Goal: Information Seeking & Learning: Learn about a topic

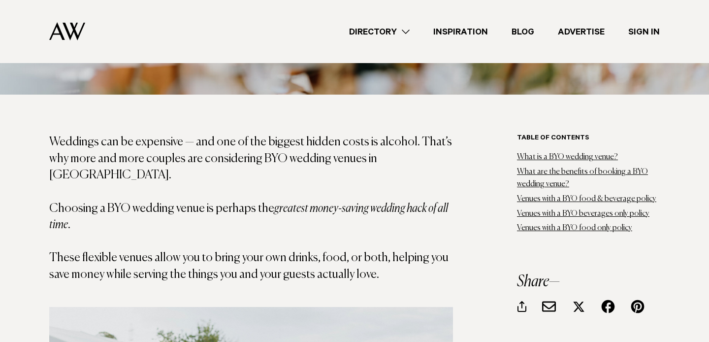
scroll to position [488, 0]
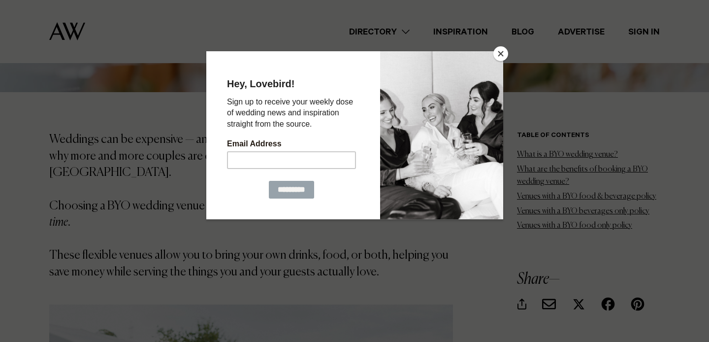
click at [499, 52] on button "Close" at bounding box center [500, 53] width 15 height 15
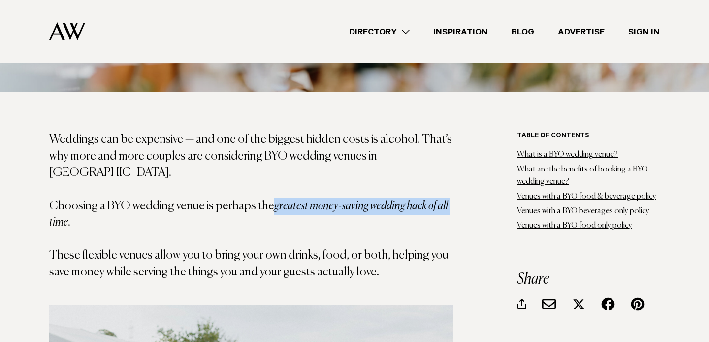
drag, startPoint x: 269, startPoint y: 189, endPoint x: 450, endPoint y: 193, distance: 180.8
click at [450, 193] on p "Weddings can be expensive — and one of the biggest hidden costs is alcohol. Tha…" at bounding box center [251, 205] width 404 height 149
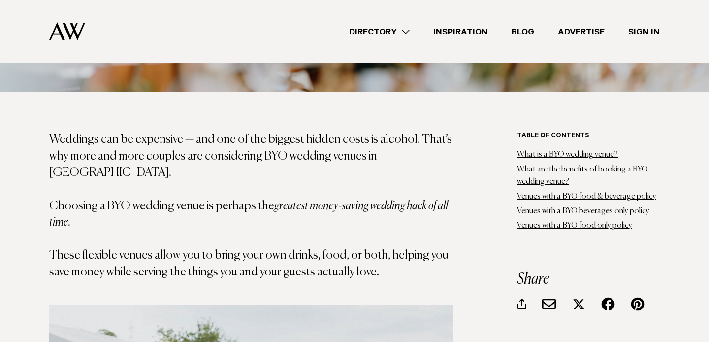
click at [374, 219] on p "Weddings can be expensive — and one of the biggest hidden costs is alcohol. Tha…" at bounding box center [251, 205] width 404 height 149
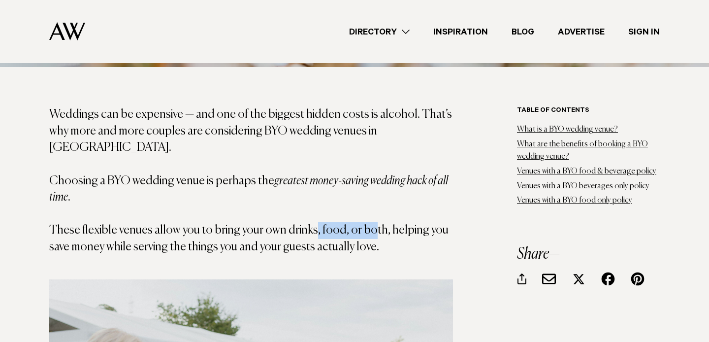
drag, startPoint x: 311, startPoint y: 220, endPoint x: 366, endPoint y: 220, distance: 55.2
click at [366, 220] on p "Weddings can be expensive — and one of the biggest hidden costs is alcohol. Tha…" at bounding box center [251, 180] width 404 height 149
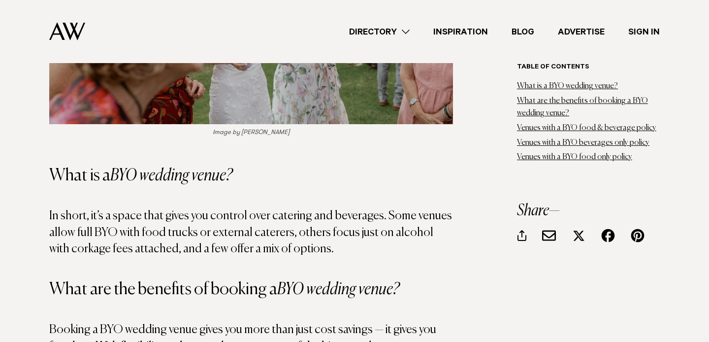
scroll to position [929, 0]
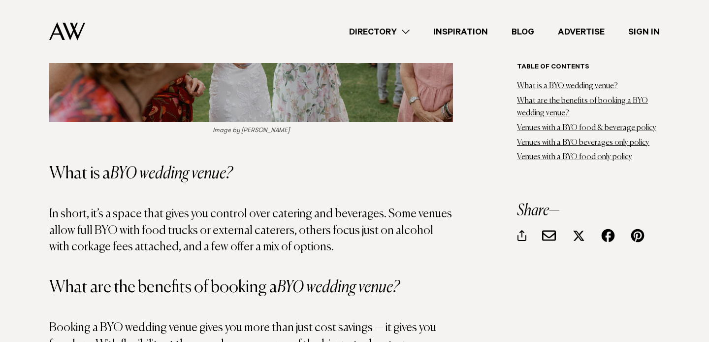
drag, startPoint x: 313, startPoint y: 231, endPoint x: 4, endPoint y: 193, distance: 310.6
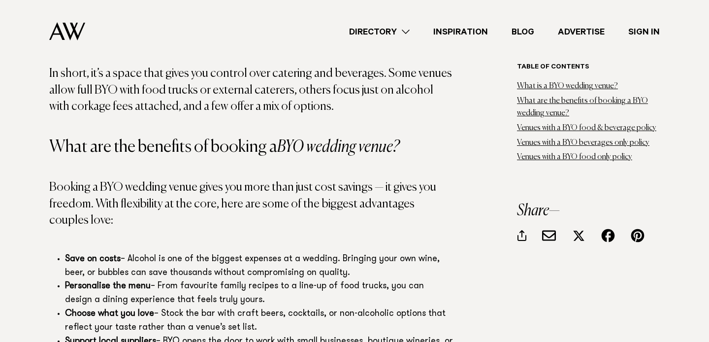
scroll to position [1070, 0]
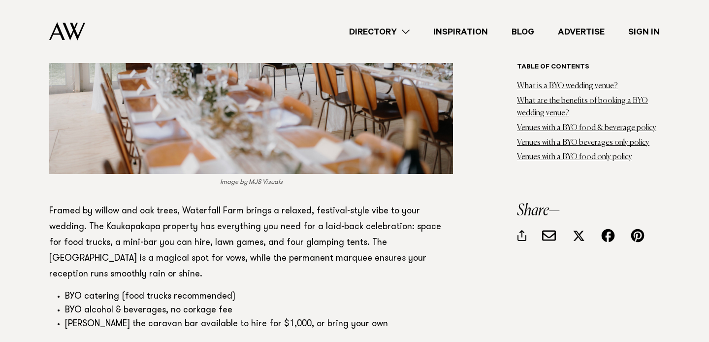
scroll to position [2284, 0]
click at [158, 341] on link "here" at bounding box center [157, 346] width 18 height 9
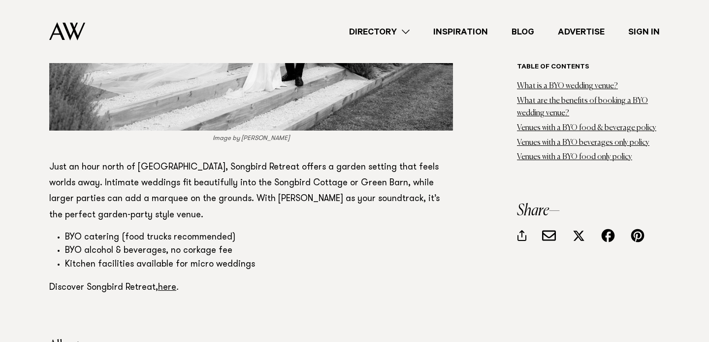
scroll to position [3334, 0]
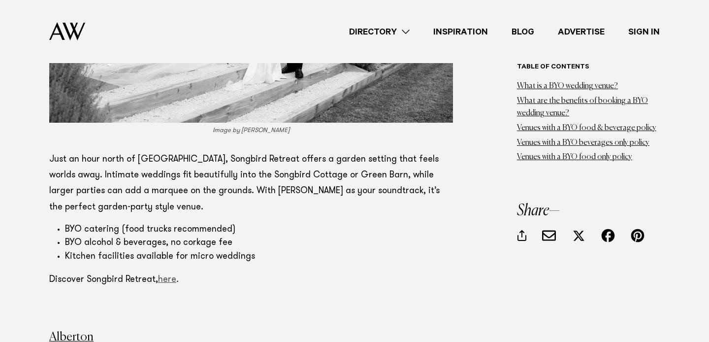
click at [168, 275] on link "here" at bounding box center [167, 279] width 18 height 9
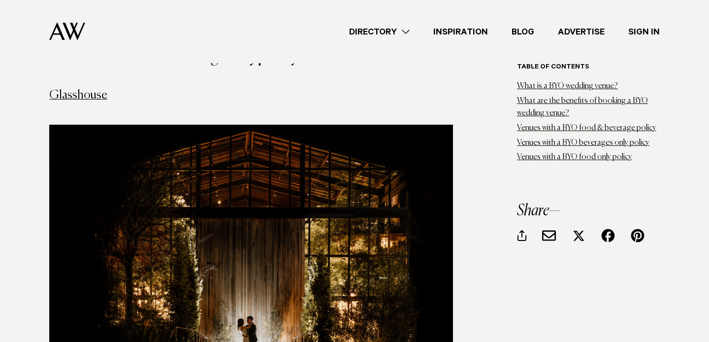
scroll to position [3988, 0]
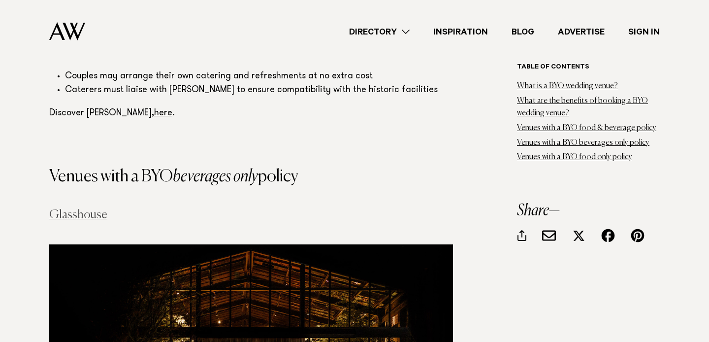
click at [85, 209] on link "Glasshouse" at bounding box center [78, 215] width 58 height 12
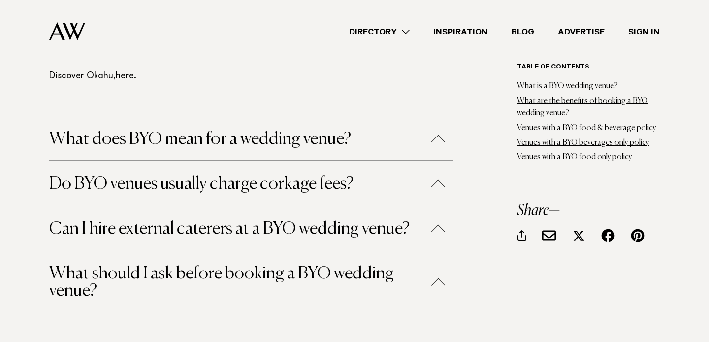
scroll to position [6045, 0]
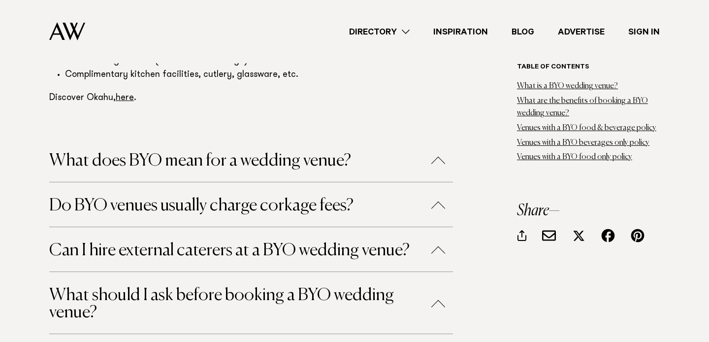
click at [141, 242] on button "Can I hire external caterers at a BYO wedding venue?" at bounding box center [251, 250] width 404 height 17
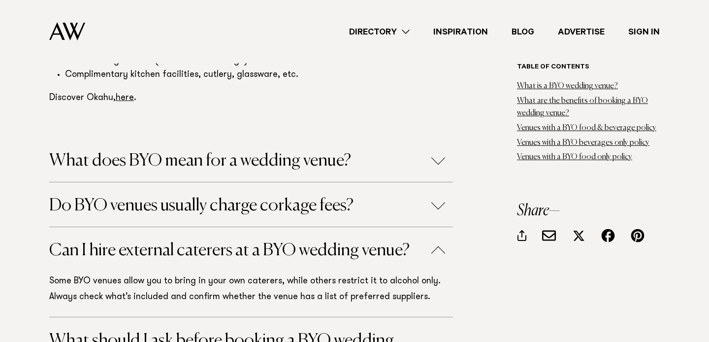
click at [141, 242] on button "Can I hire external caterers at a BYO wedding venue?" at bounding box center [251, 250] width 404 height 17
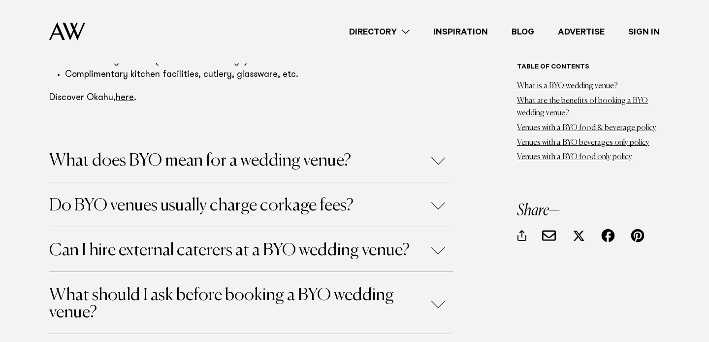
click at [145, 287] on button "What should I ask before booking a BYO wedding venue?" at bounding box center [251, 304] width 404 height 34
click at [173, 197] on button "Do BYO venues usually charge corkage fees?" at bounding box center [251, 205] width 404 height 17
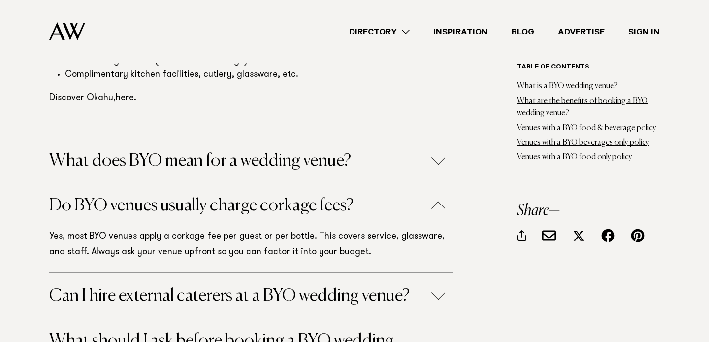
click at [166, 152] on button "What does BYO mean for a wedding venue?" at bounding box center [251, 160] width 404 height 17
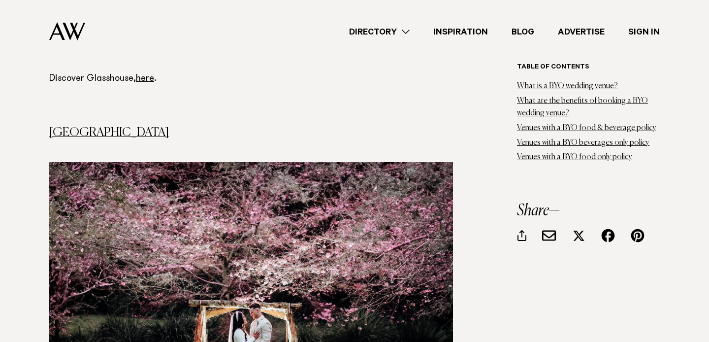
scroll to position [4735, 0]
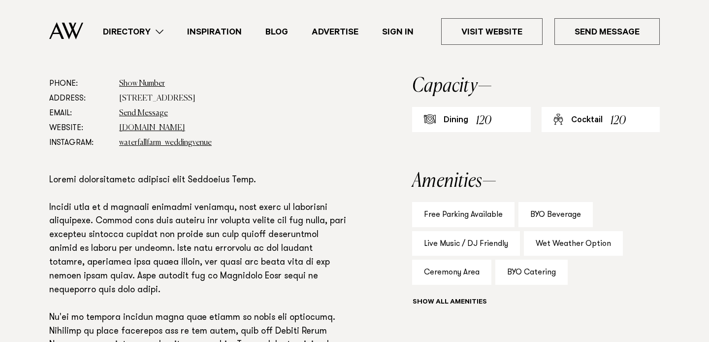
scroll to position [531, 0]
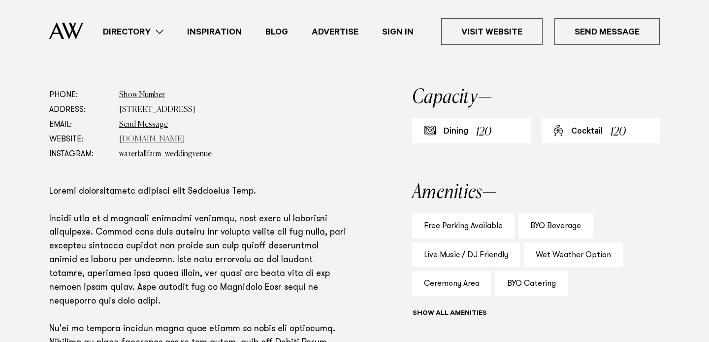
click at [151, 141] on link "[DOMAIN_NAME]" at bounding box center [152, 139] width 66 height 8
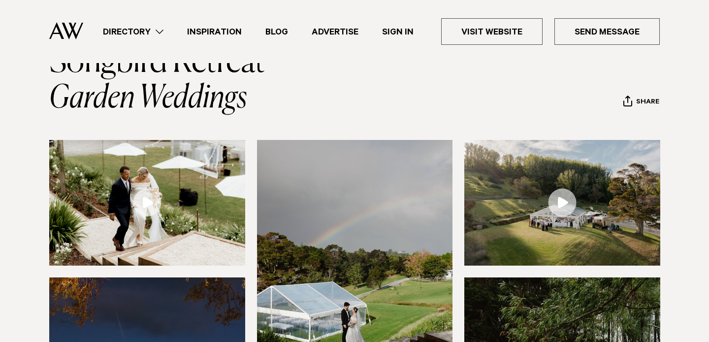
scroll to position [72, 0]
click at [164, 159] on img at bounding box center [147, 203] width 196 height 126
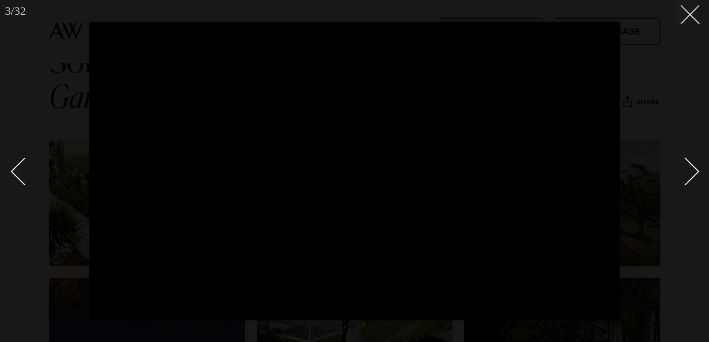
click at [686, 16] on icon at bounding box center [687, 11] width 12 height 12
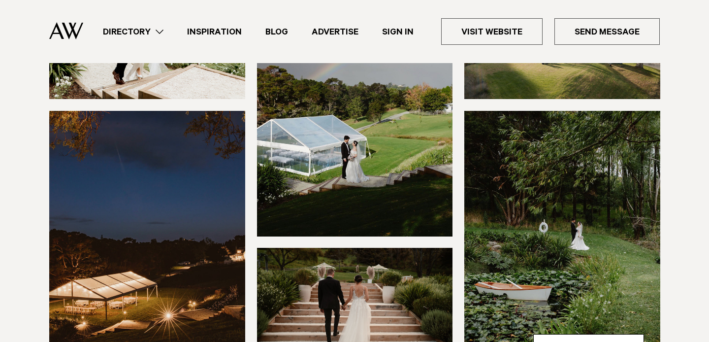
scroll to position [333, 0]
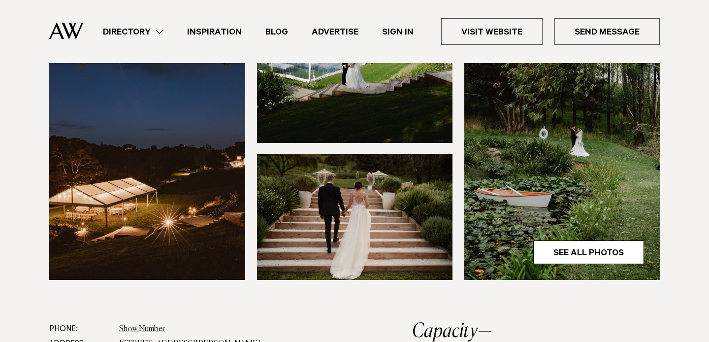
click at [170, 232] on img at bounding box center [147, 148] width 196 height 262
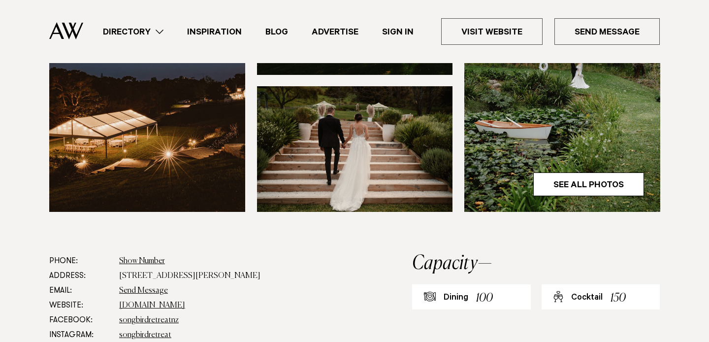
scroll to position [485, 0]
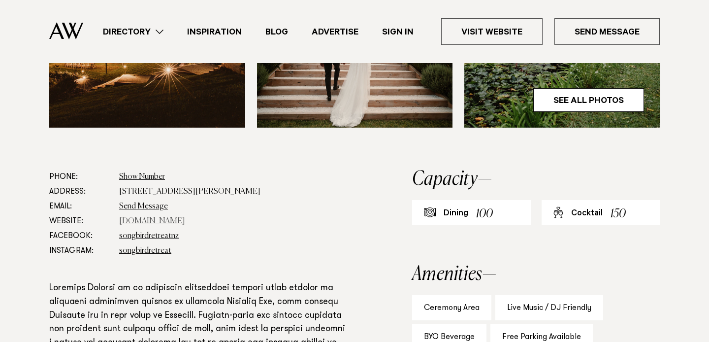
click at [176, 222] on link "www.songbirdretreat.co.nz" at bounding box center [152, 221] width 66 height 8
click at [151, 253] on link "songbirdretreat" at bounding box center [145, 251] width 52 height 8
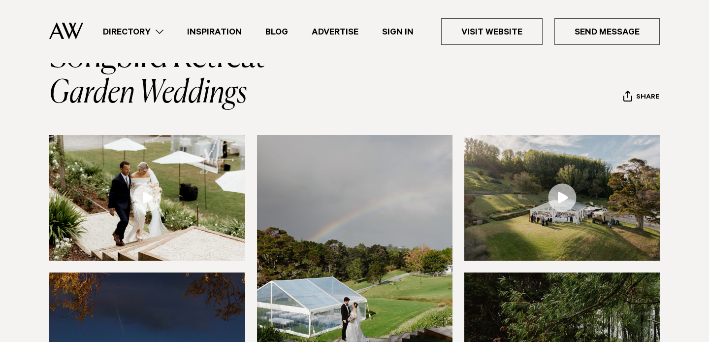
scroll to position [0, 0]
